Goal: Check status

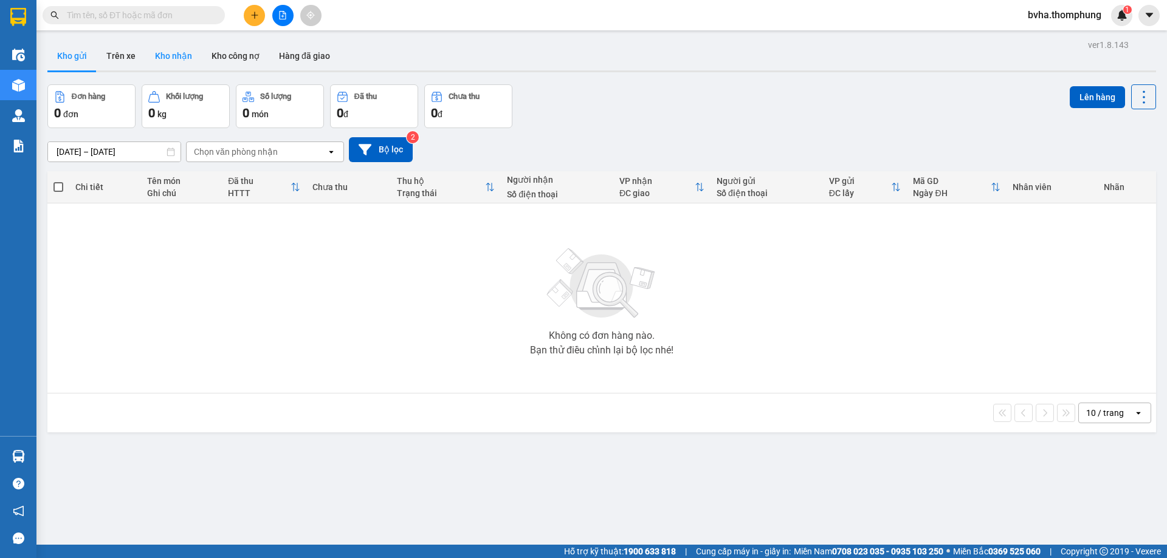
click at [185, 57] on button "Kho nhận" at bounding box center [173, 55] width 57 height 29
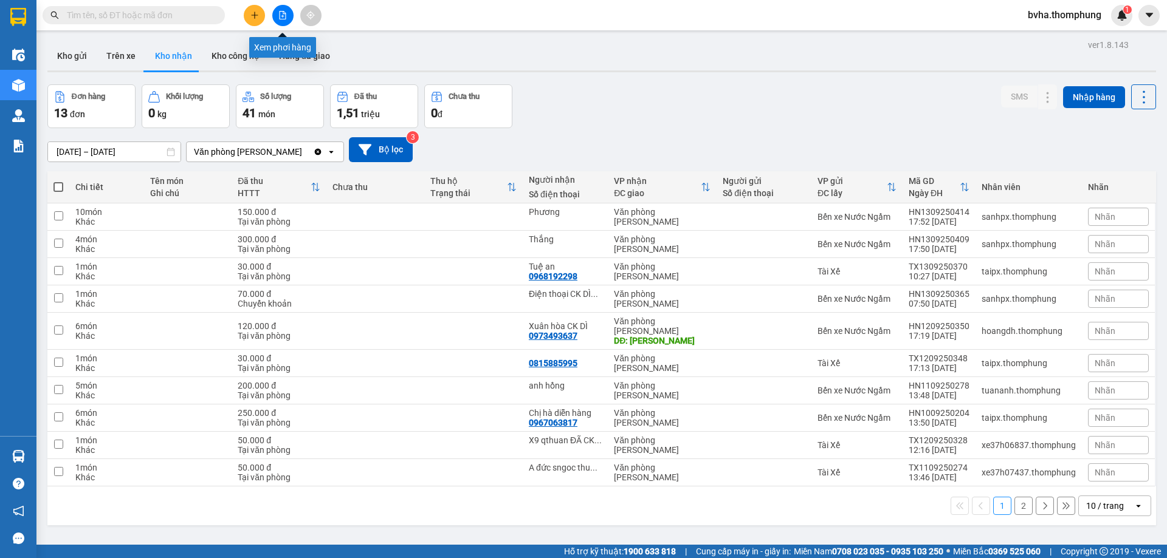
click at [284, 16] on icon "file-add" at bounding box center [282, 15] width 9 height 9
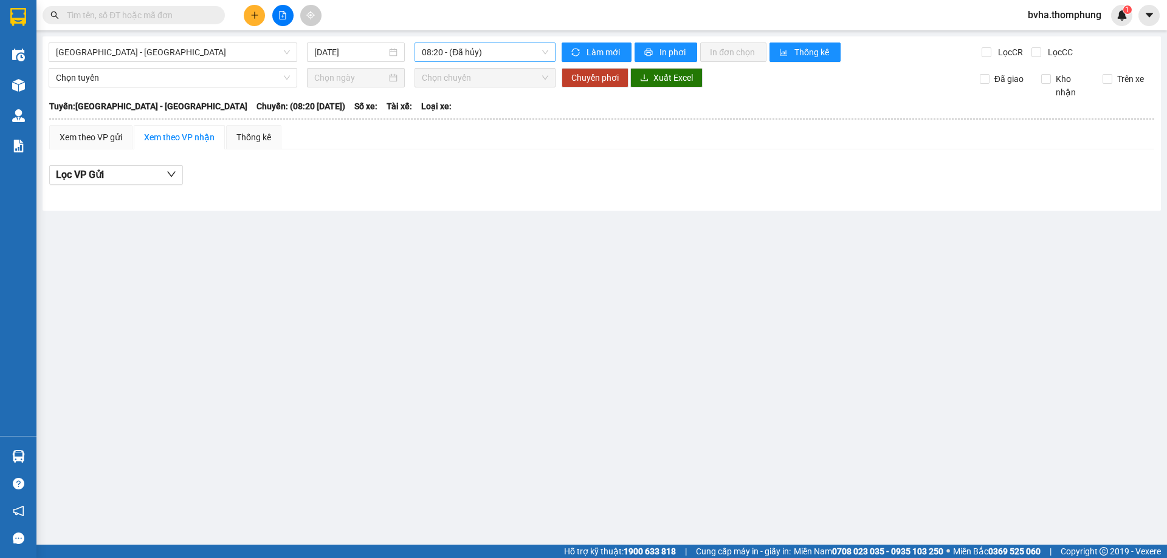
click at [479, 56] on span "08:20 - (Đã hủy)" at bounding box center [485, 52] width 126 height 18
click at [360, 51] on input "[DATE]" at bounding box center [350, 52] width 72 height 13
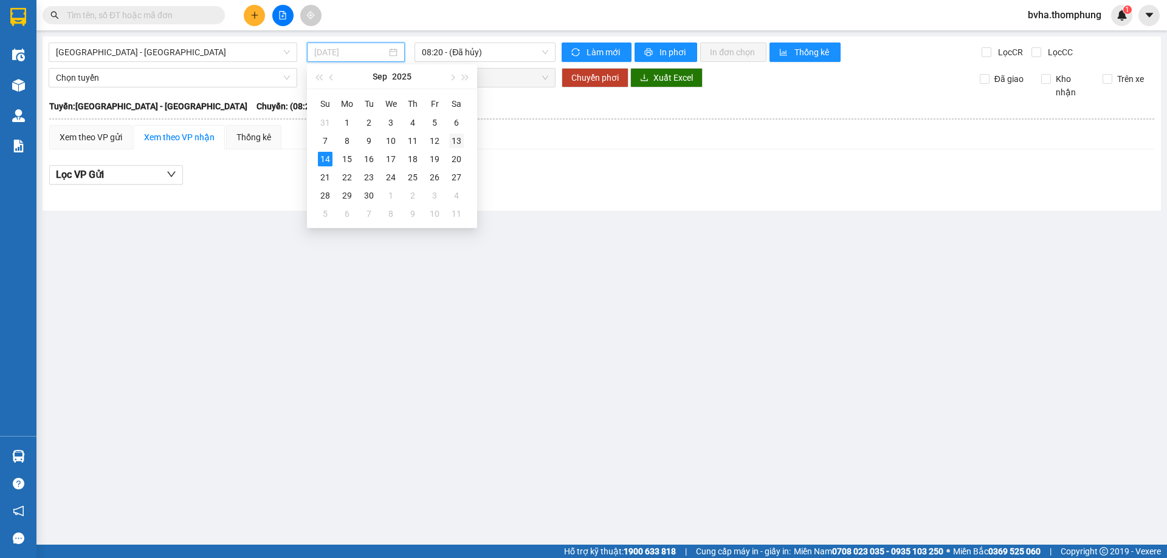
click at [455, 136] on div "13" at bounding box center [456, 141] width 15 height 15
type input "[DATE]"
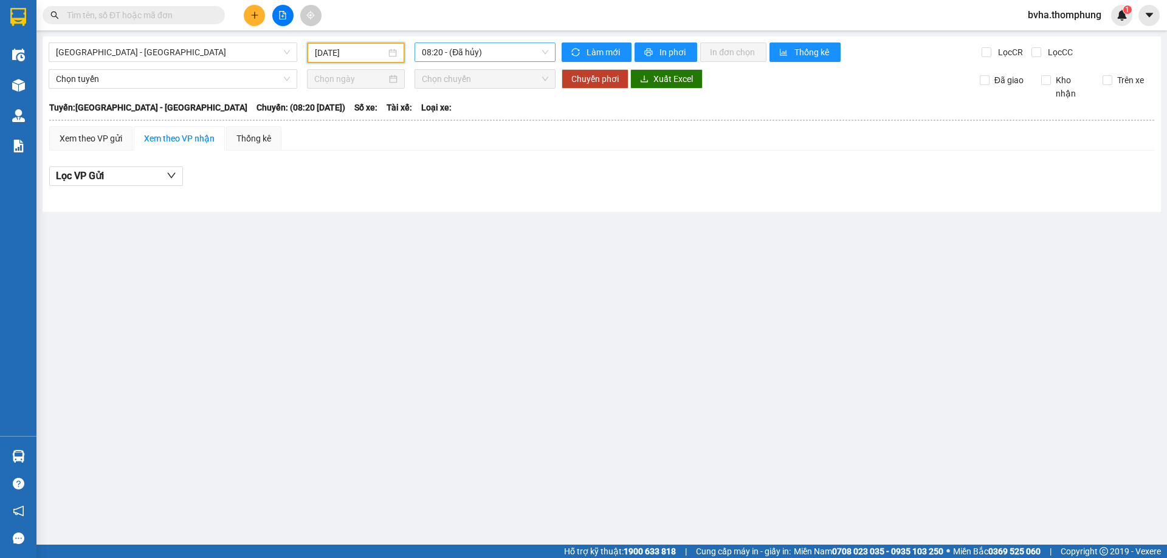
click at [512, 52] on span "08:20 - (Đã hủy)" at bounding box center [485, 52] width 126 height 18
click at [448, 177] on div "16:30" at bounding box center [469, 173] width 95 height 13
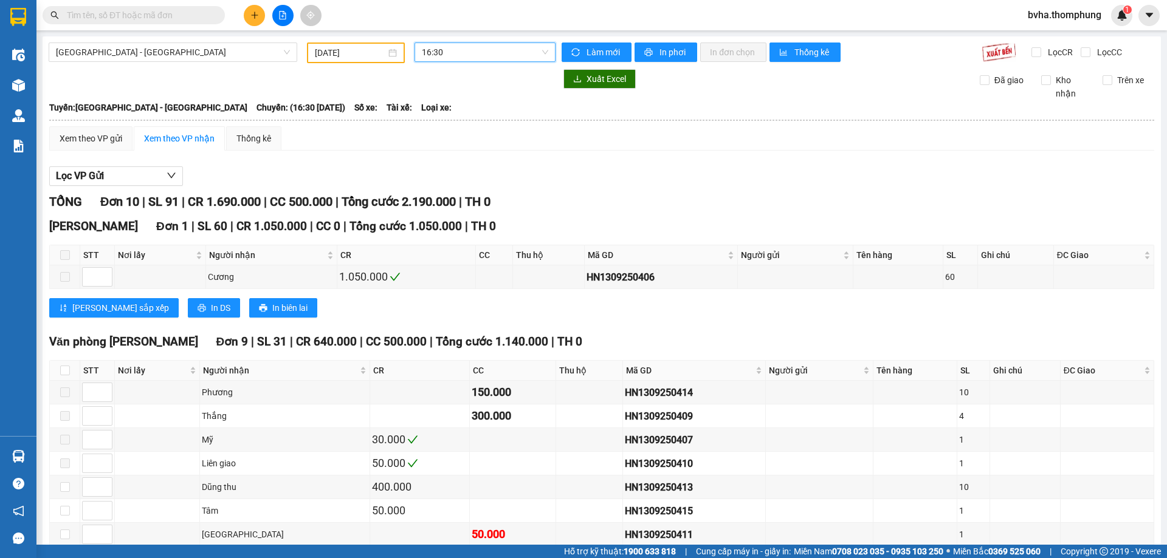
scroll to position [112, 0]
